Goal: Transaction & Acquisition: Purchase product/service

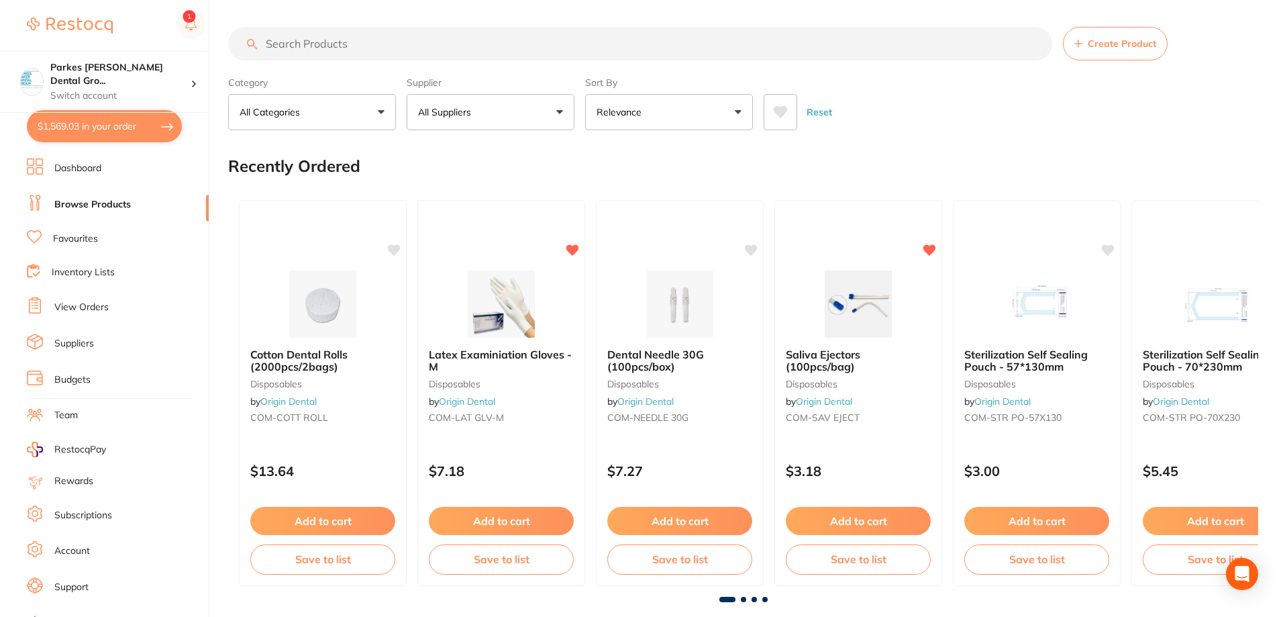
click at [312, 42] on input "search" at bounding box center [640, 44] width 824 height 34
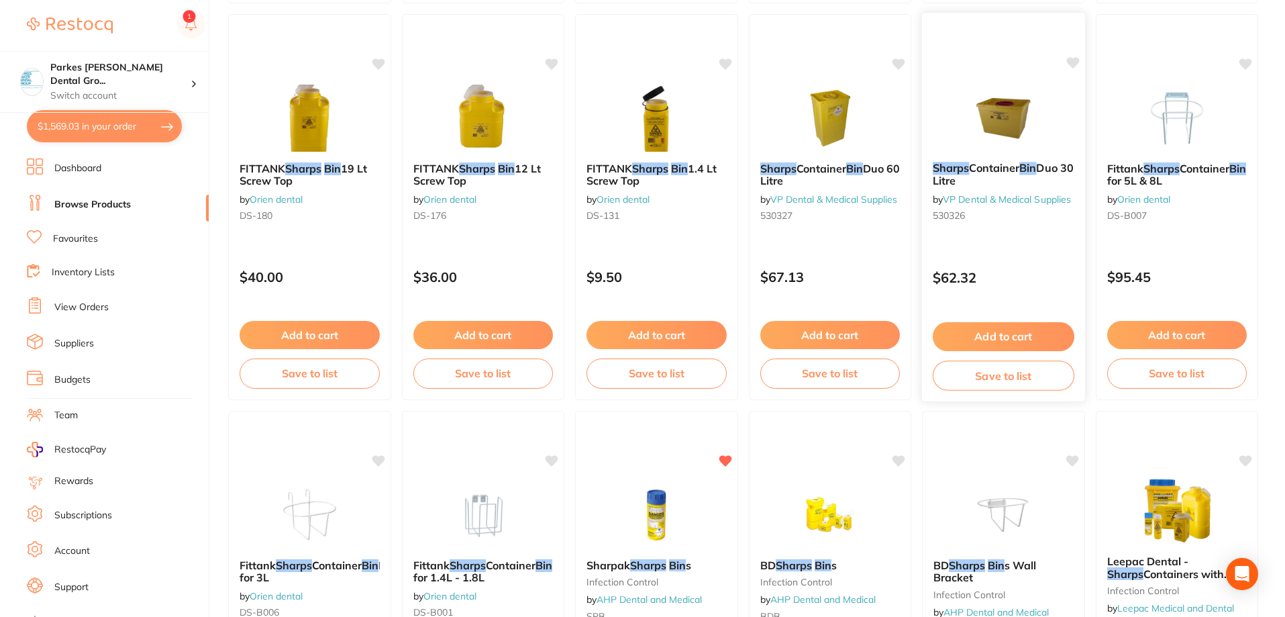
scroll to position [470, 0]
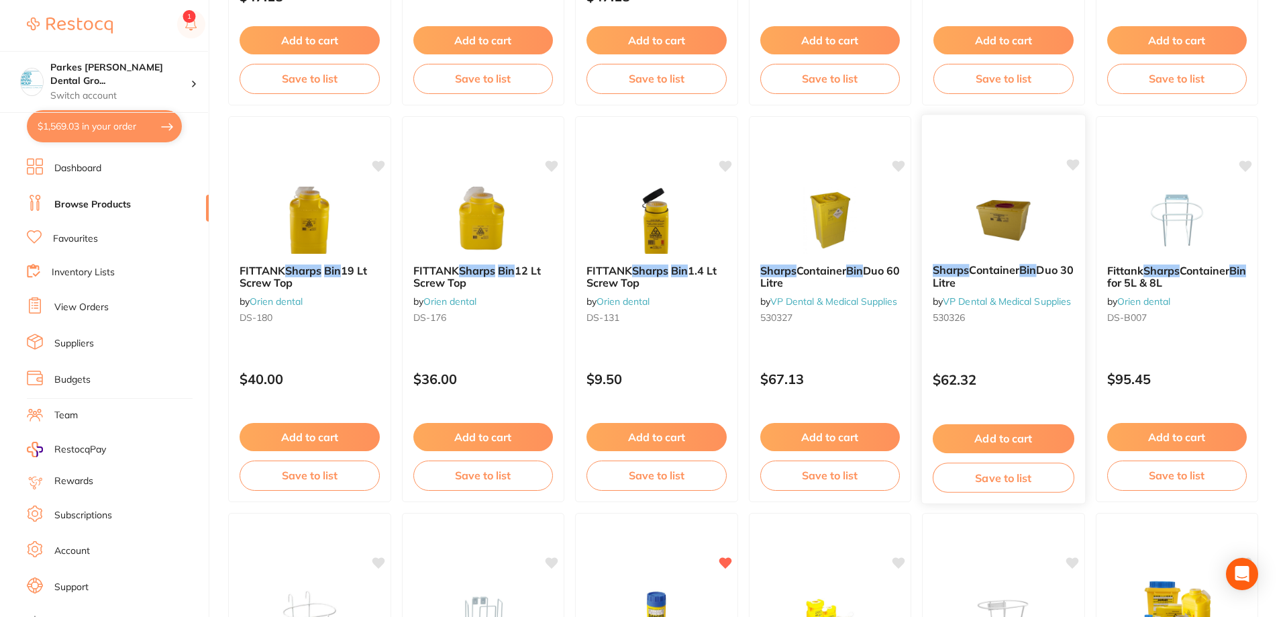
type input "sharps bin"
click at [984, 209] on img at bounding box center [1004, 219] width 88 height 68
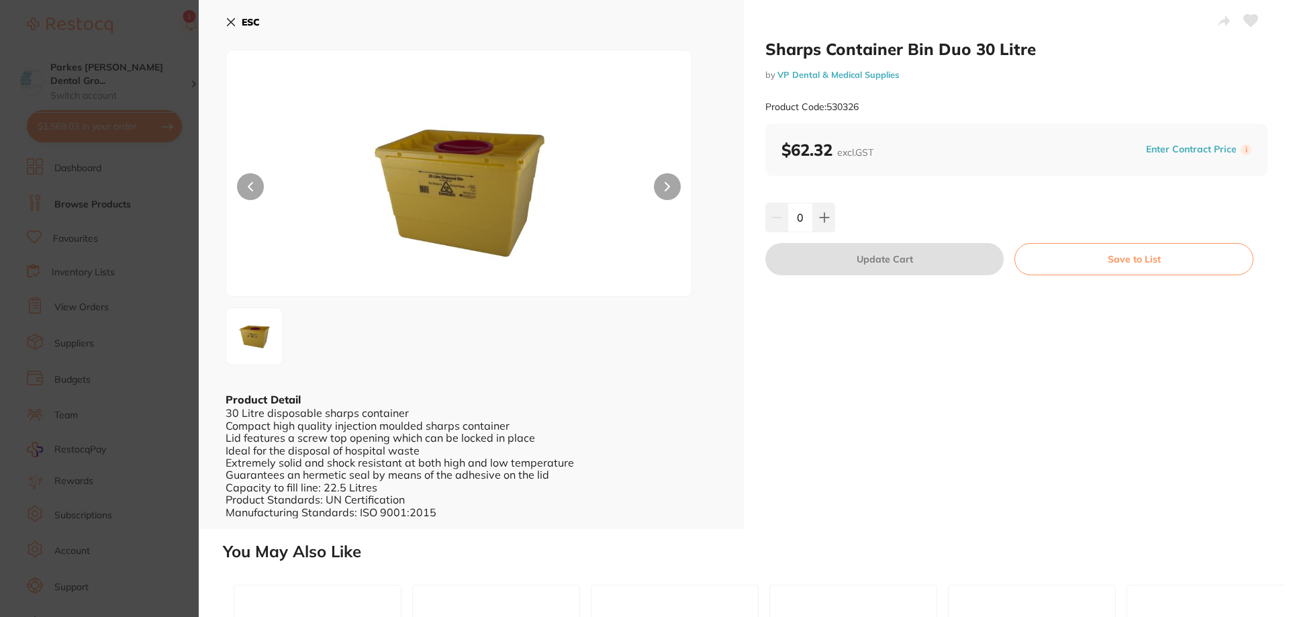
click at [239, 21] on button "ESC" at bounding box center [243, 22] width 34 height 23
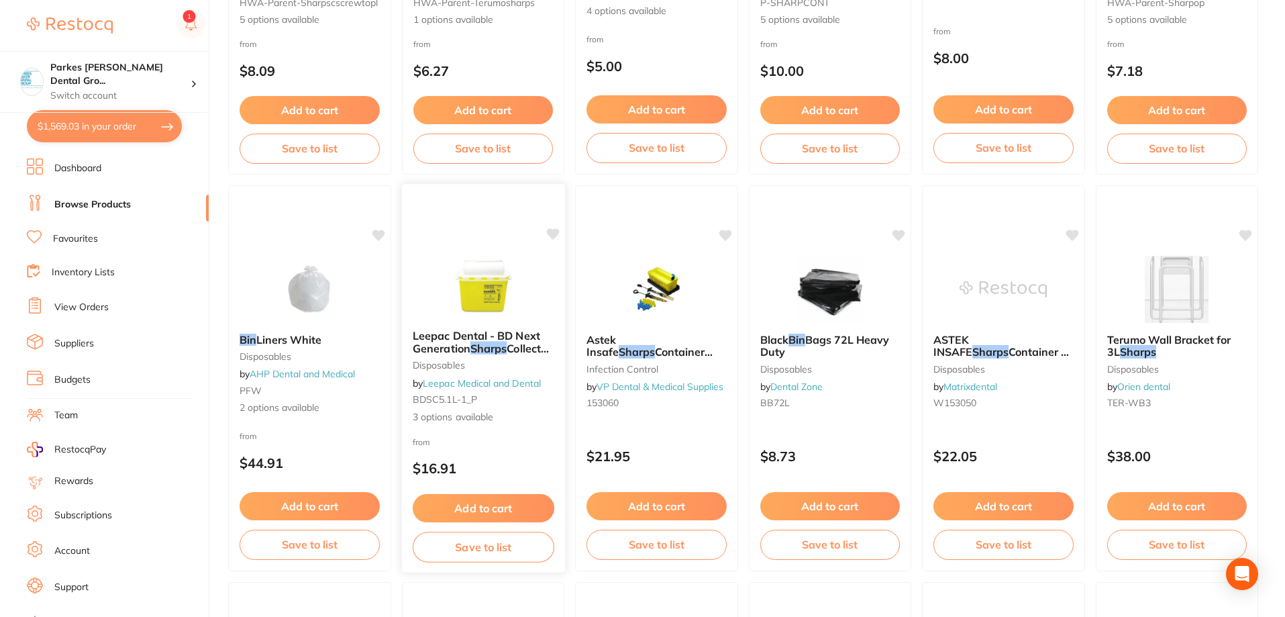
scroll to position [1611, 0]
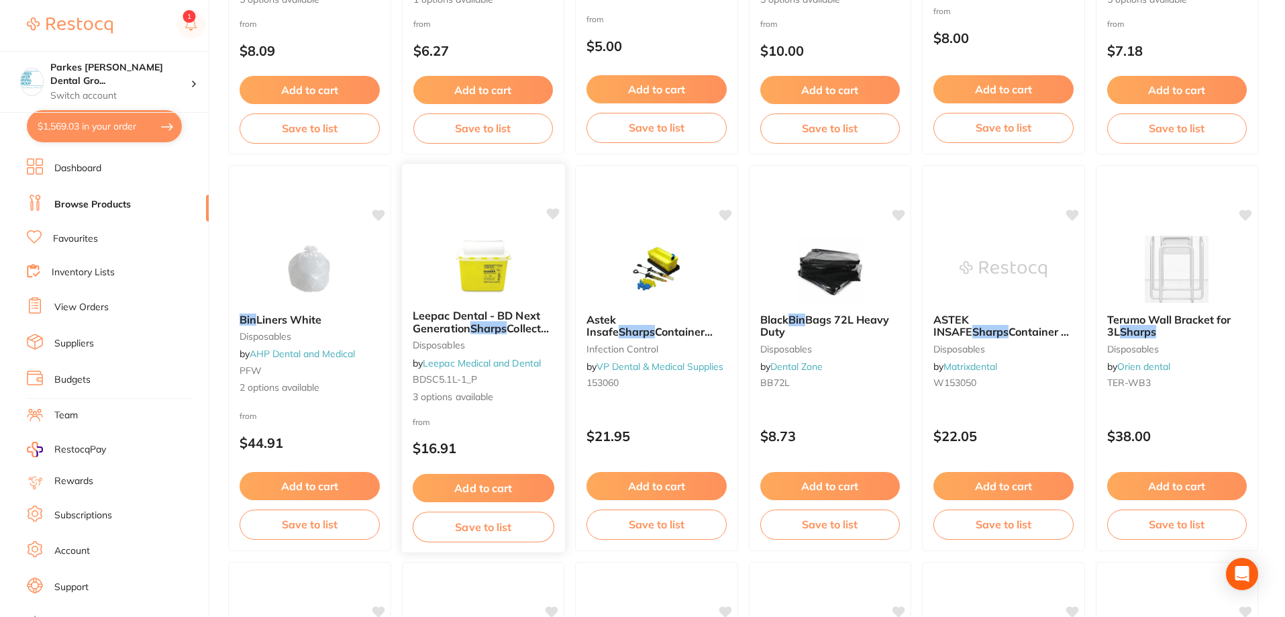
click at [459, 262] on img at bounding box center [483, 265] width 88 height 68
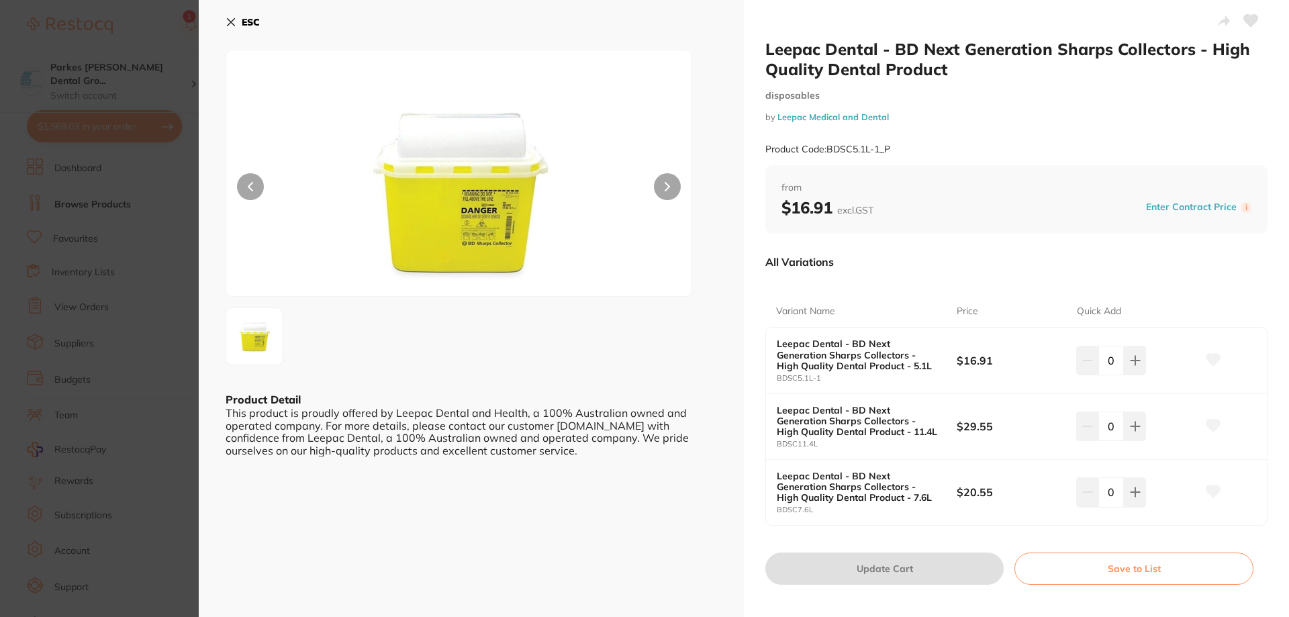
click at [221, 21] on div "ESC Product Detail This product is proudly offered by Leepac Dental and Health,…" at bounding box center [471, 311] width 545 height 622
click at [226, 22] on icon at bounding box center [231, 22] width 11 height 11
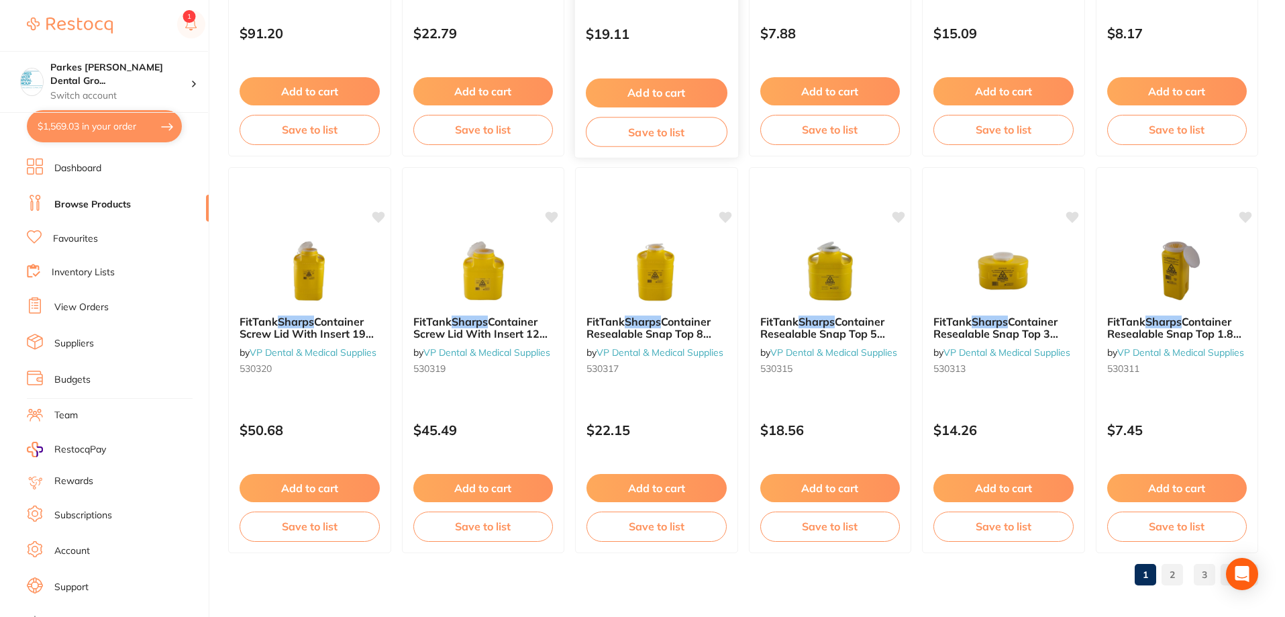
scroll to position [3201, 0]
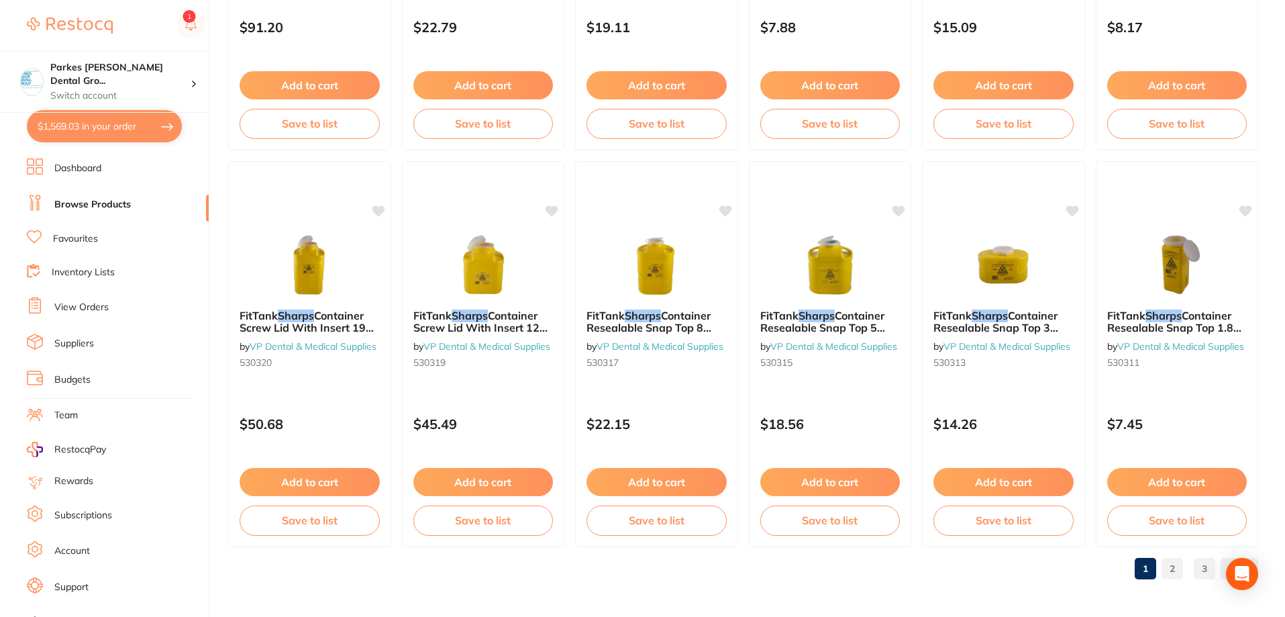
click at [1177, 566] on link "2" at bounding box center [1172, 568] width 21 height 27
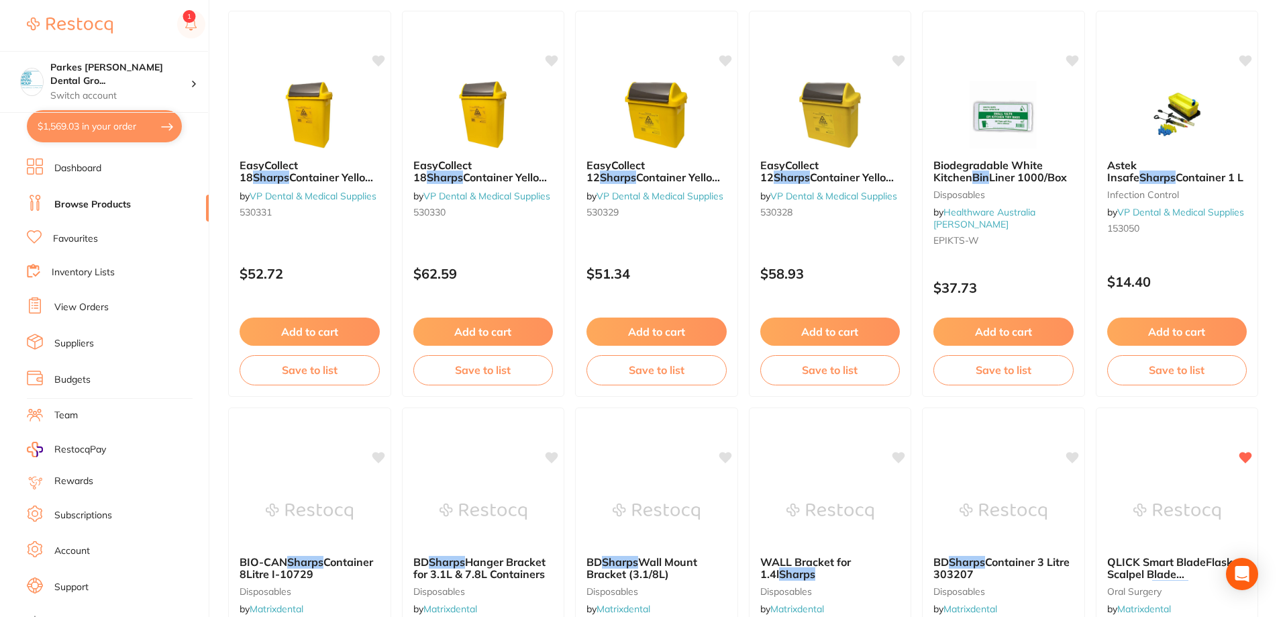
scroll to position [1054, 0]
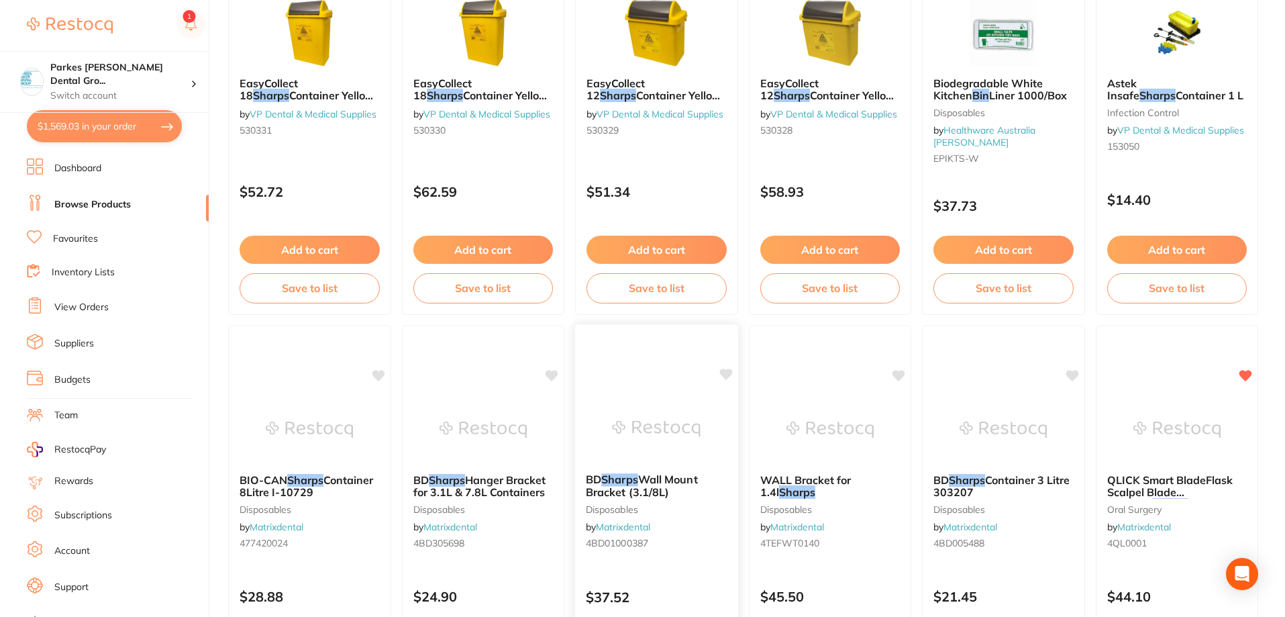
click at [658, 408] on img at bounding box center [657, 429] width 88 height 68
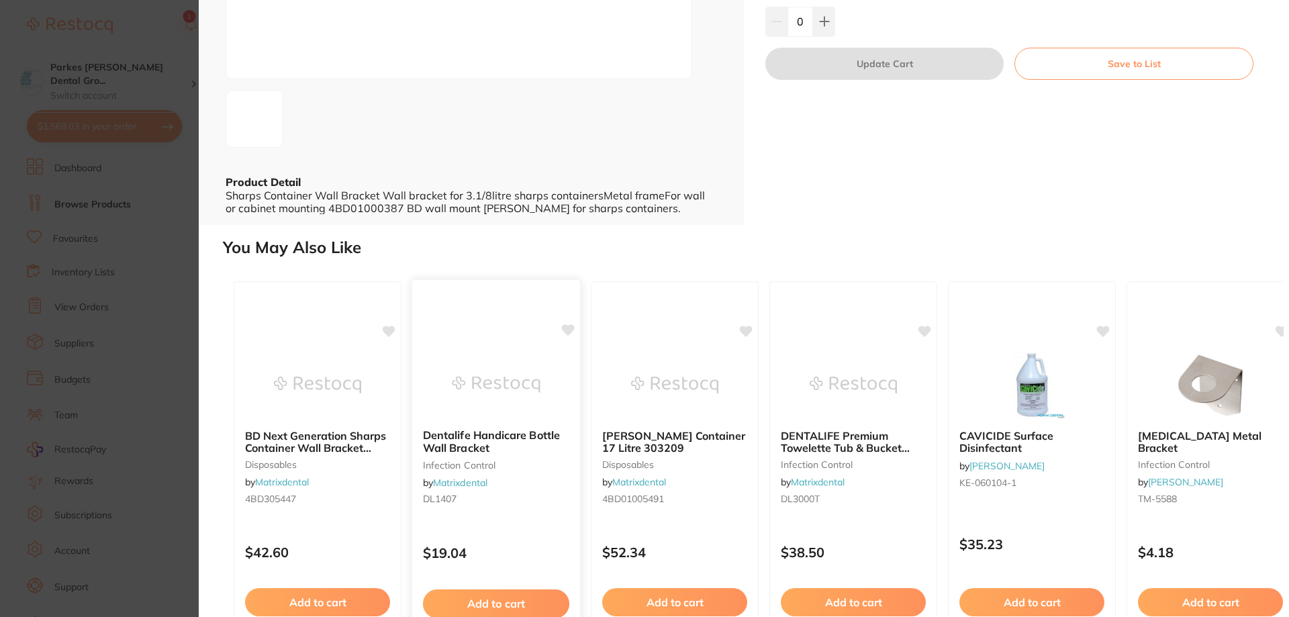
scroll to position [284, 0]
